Goal: Find contact information: Find contact information

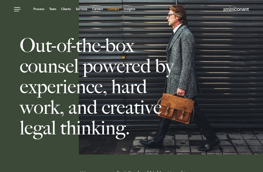
click at [116, 9] on link "Contact" at bounding box center [113, 8] width 11 height 3
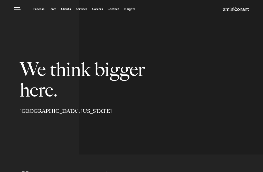
select select "Austin"
select select "Business and Civil Litigation"
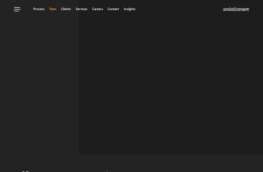
click at [54, 11] on link "Team" at bounding box center [52, 8] width 7 height 3
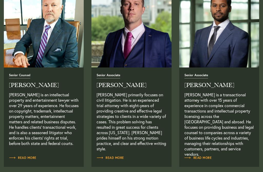
scroll to position [419, 0]
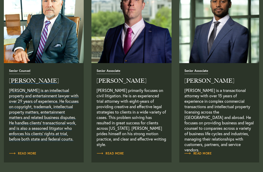
click at [29, 80] on h2 "[PERSON_NAME]" at bounding box center [44, 81] width 70 height 6
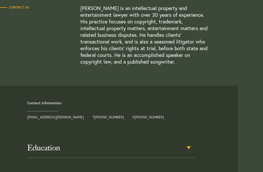
scroll to position [117, 0]
click at [52, 118] on link "buck@aminiconant.com" at bounding box center [55, 116] width 57 height 5
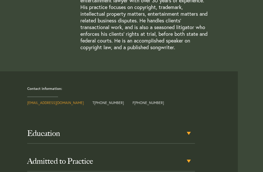
scroll to position [135, 0]
